Goal: Task Accomplishment & Management: Use online tool/utility

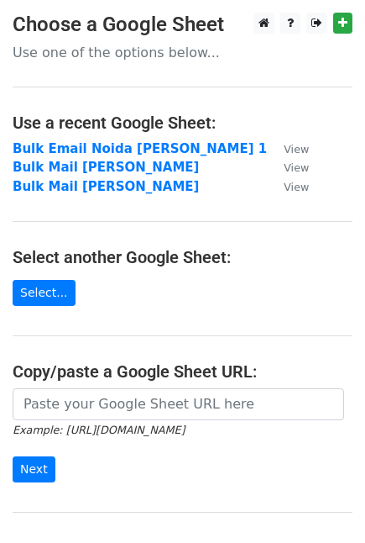
click at [191, 277] on main "Choose a Google Sheet Use one of the options below... Use a recent Google Sheet…" at bounding box center [182, 292] width 365 height 559
click at [29, 294] on link "Select..." at bounding box center [44, 293] width 63 height 26
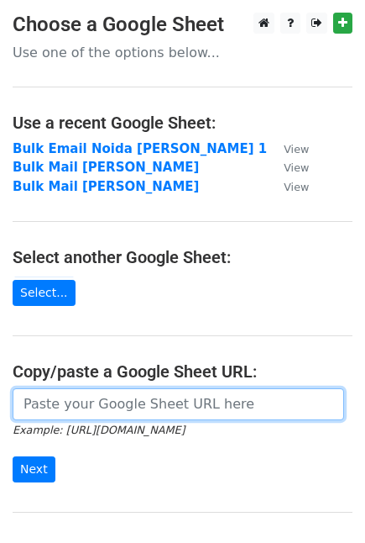
click at [39, 405] on input "url" at bounding box center [179, 404] width 332 height 32
paste input "https://docs.google.com/spreadsheets/d/1oScGuJFDaEXWVUx7vBCr4LxvXnBnec1HVdRsSth…"
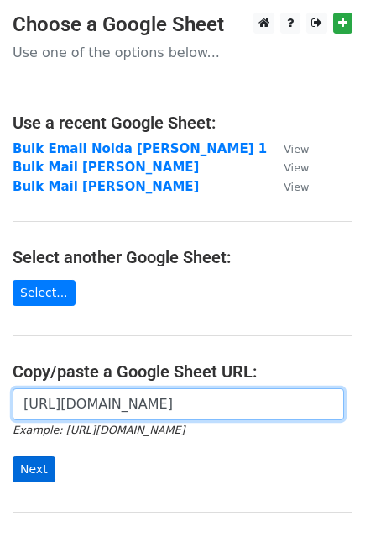
type input "https://docs.google.com/spreadsheets/d/1oScGuJFDaEXWVUx7vBCr4LxvXnBnec1HVdRsSth…"
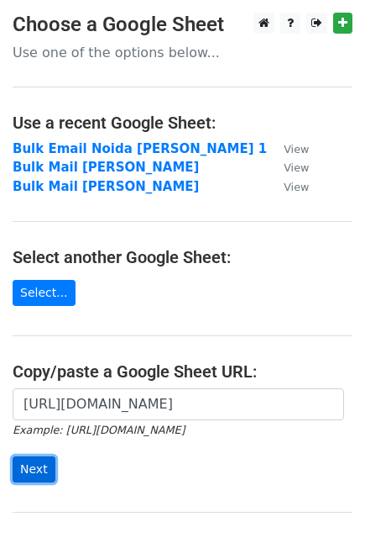
scroll to position [0, 0]
click at [42, 472] on input "Next" at bounding box center [34, 469] width 43 height 26
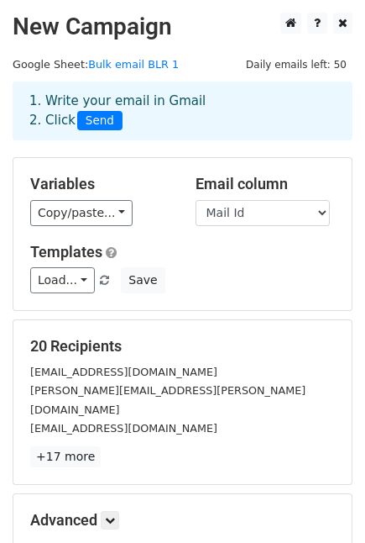
scroll to position [177, 0]
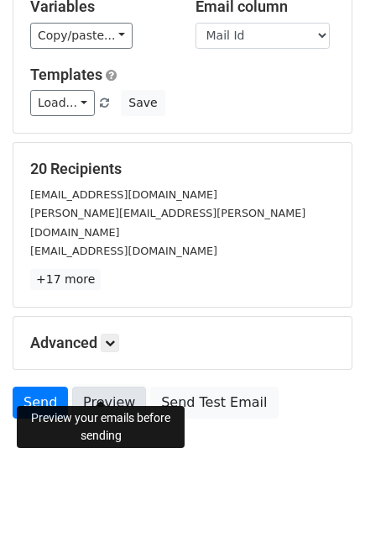
click at [107, 386] on link "Preview" at bounding box center [109, 402] width 74 height 32
click at [116, 386] on link "Preview" at bounding box center [109, 402] width 74 height 32
click at [92, 386] on link "Preview" at bounding box center [109, 402] width 74 height 32
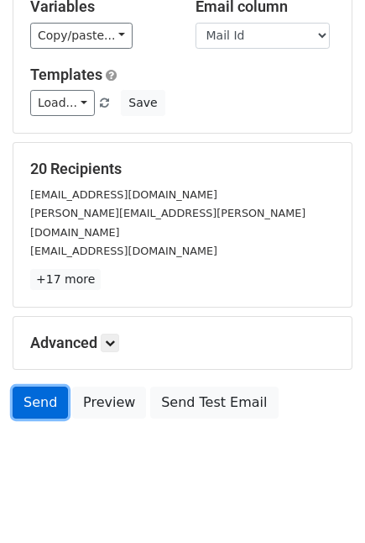
click at [40, 386] on link "Send" at bounding box center [40, 402] width 55 height 32
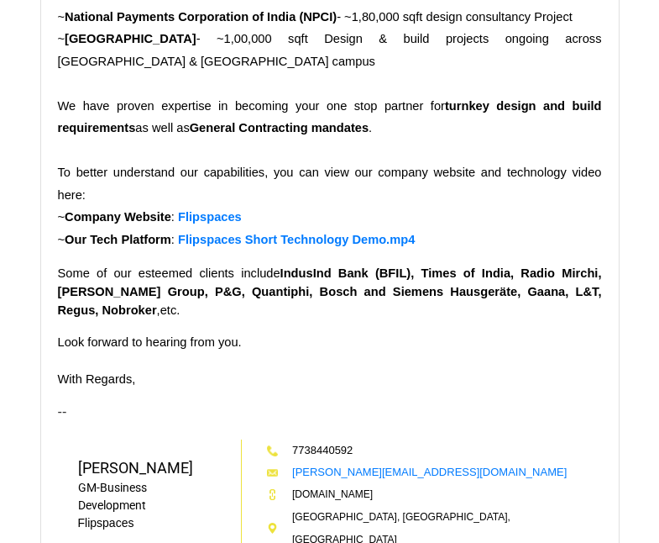
scroll to position [6170, 0]
